Goal: Find specific page/section: Find specific page/section

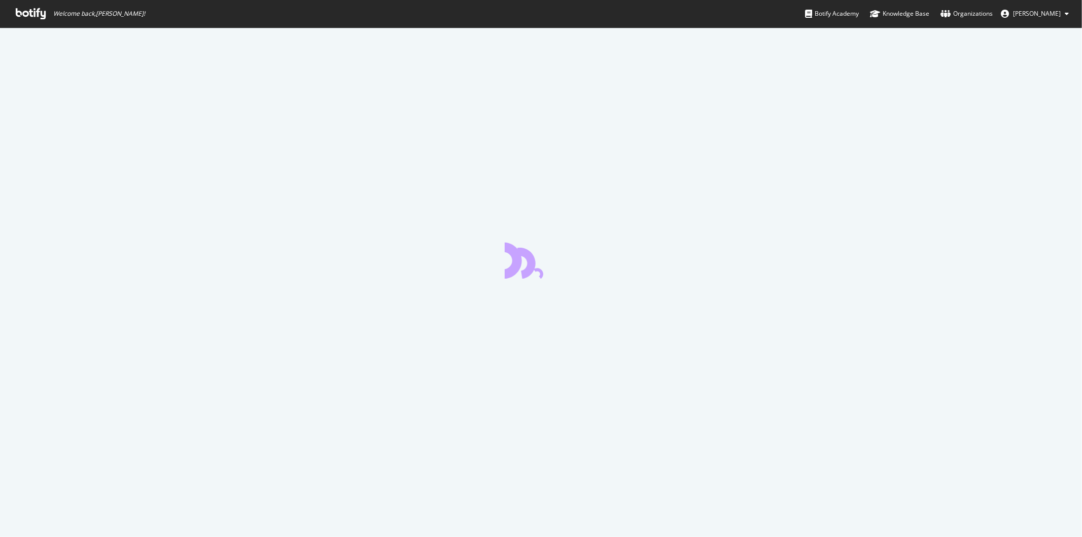
click at [39, 17] on icon at bounding box center [31, 13] width 30 height 11
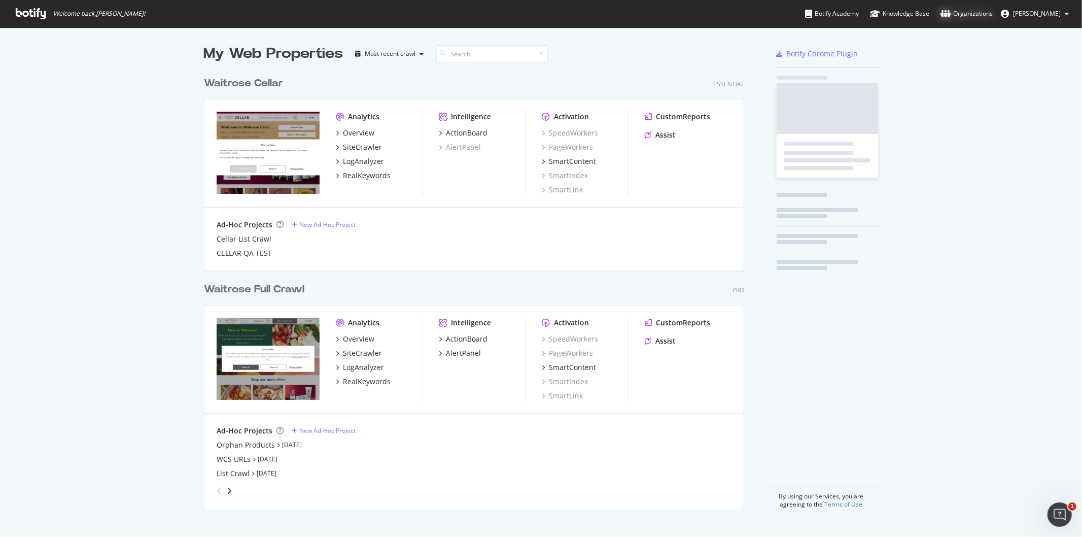
scroll to position [436, 540]
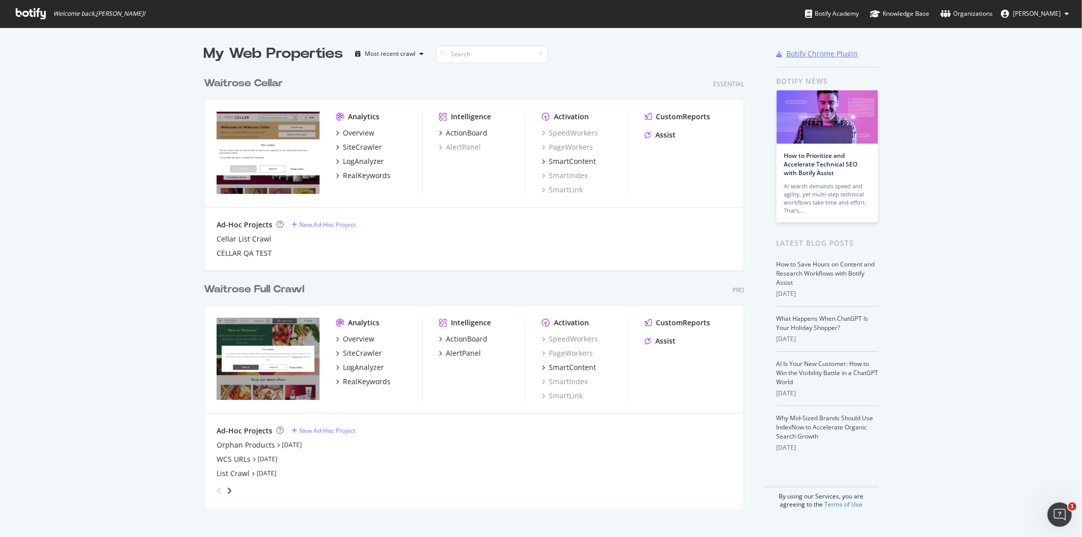
click at [812, 52] on div "Botify Chrome Plugin" at bounding box center [823, 54] width 72 height 10
